Goal: Transaction & Acquisition: Purchase product/service

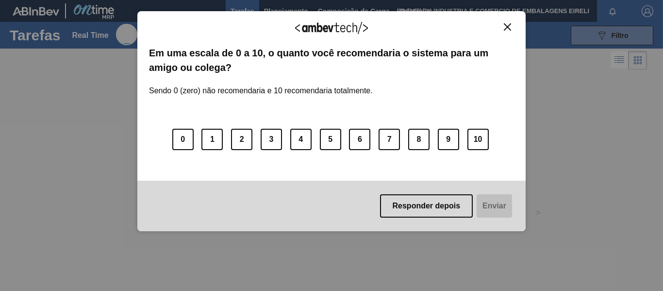
click at [512, 26] on button "Close" at bounding box center [507, 27] width 13 height 8
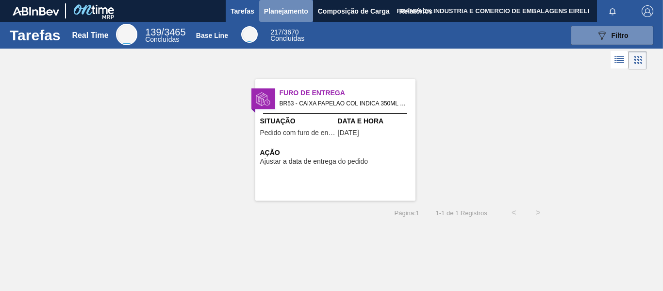
click at [277, 9] on span "Planejamento" at bounding box center [286, 11] width 44 height 12
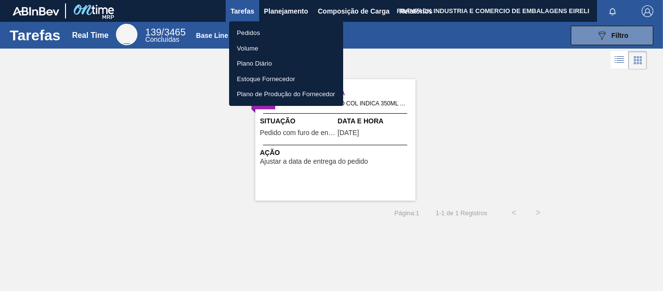
click at [259, 35] on li "Pedidos" at bounding box center [286, 33] width 114 height 16
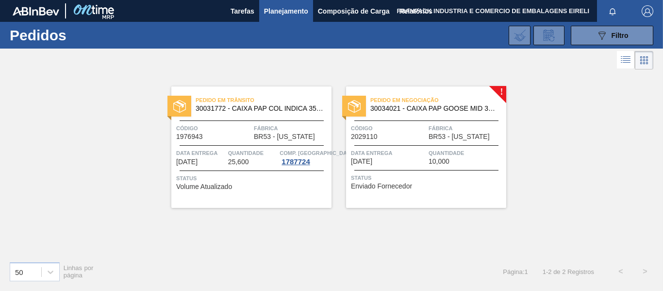
click at [499, 90] on div "Pedido em Negociação 30034021 - CAIXA PAP GOOSE MID 350ML N25 FRANP Código 2029…" at bounding box center [426, 146] width 160 height 121
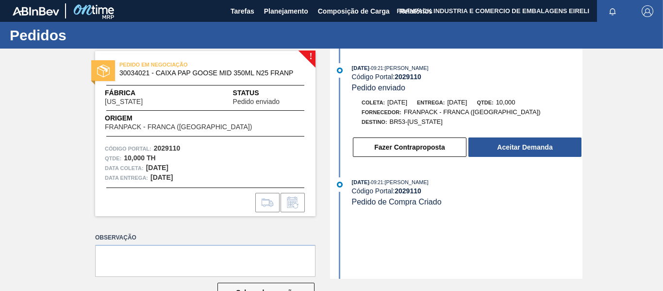
scroll to position [30, 0]
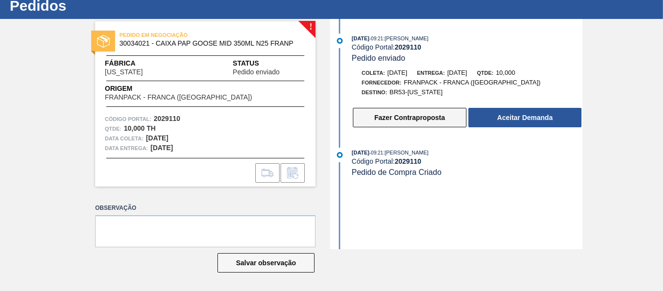
click at [412, 122] on button "Fazer Contraproposta" at bounding box center [410, 117] width 114 height 19
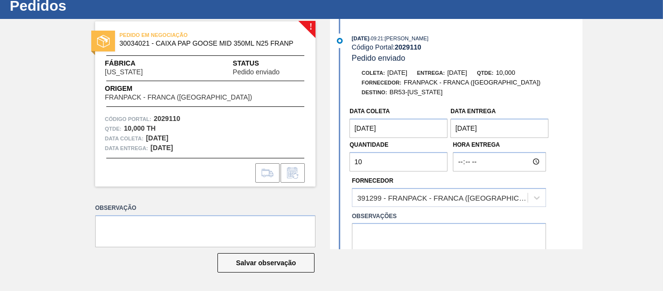
click at [397, 162] on input "10" at bounding box center [398, 161] width 98 height 19
type input "15"
drag, startPoint x: 581, startPoint y: 160, endPoint x: 581, endPoint y: 166, distance: 5.3
click at [581, 166] on div "[DATE] 09:21 : [PERSON_NAME] Código Portal: 2029110 Pedido enviado Coleta: [DAT…" at bounding box center [457, 134] width 250 height 230
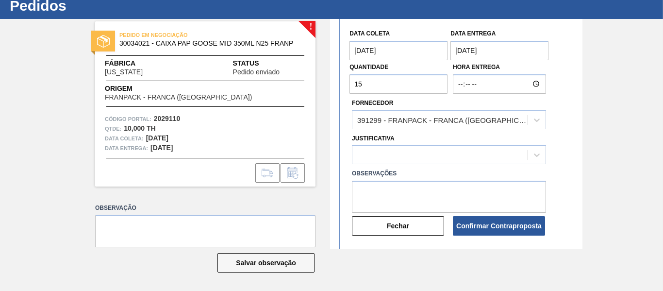
scroll to position [106, 0]
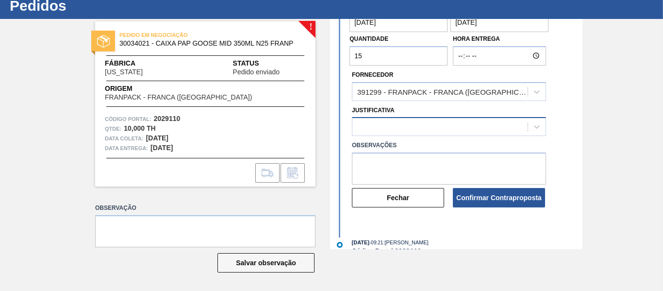
click at [369, 127] on div at bounding box center [439, 127] width 175 height 14
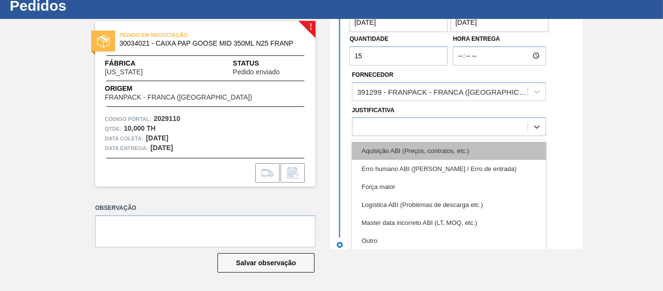
click at [370, 149] on div "Aquisição ABI (Preços, contratos, etc.)" at bounding box center [449, 151] width 194 height 18
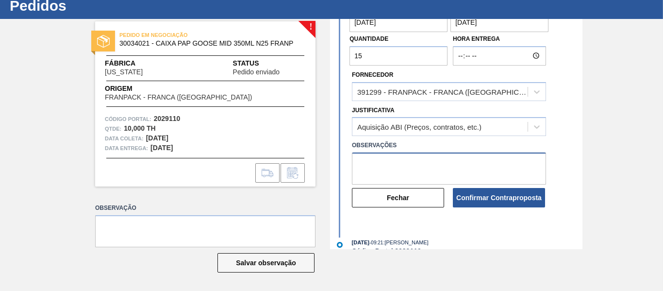
click at [371, 154] on textarea at bounding box center [449, 168] width 194 height 32
type textarea "O volume mínimo seria 15.000 cxs"
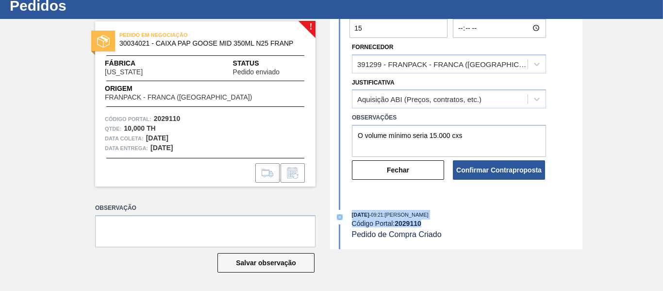
drag, startPoint x: 581, startPoint y: 210, endPoint x: 581, endPoint y: 243, distance: 32.5
click at [581, 243] on div "[DATE] 09:21 : [PERSON_NAME] Código Portal: 2029110 Pedido enviado Coleta: [DAT…" at bounding box center [457, 134] width 250 height 230
click at [548, 218] on div "[DATE] 09:21 : [PERSON_NAME]" at bounding box center [467, 215] width 231 height 10
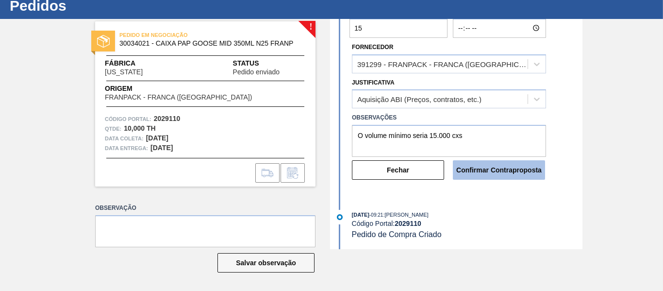
click at [508, 175] on button "Confirmar Contraproposta" at bounding box center [499, 169] width 92 height 19
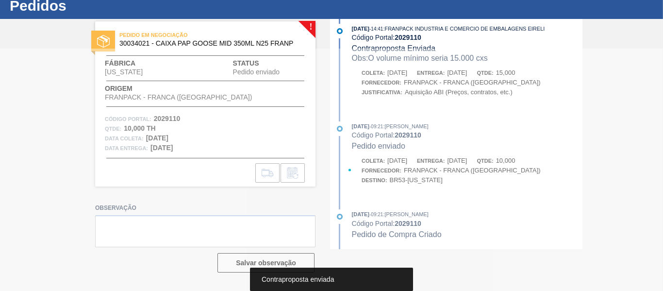
scroll to position [10, 0]
